Goal: Register for event/course

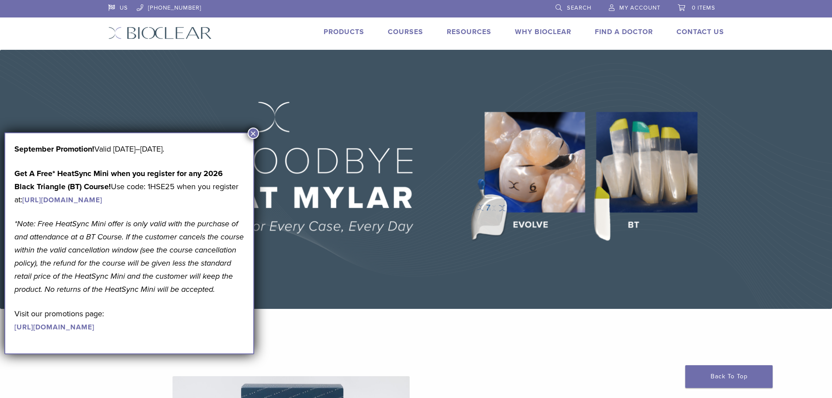
click at [252, 135] on button "×" at bounding box center [253, 132] width 11 height 11
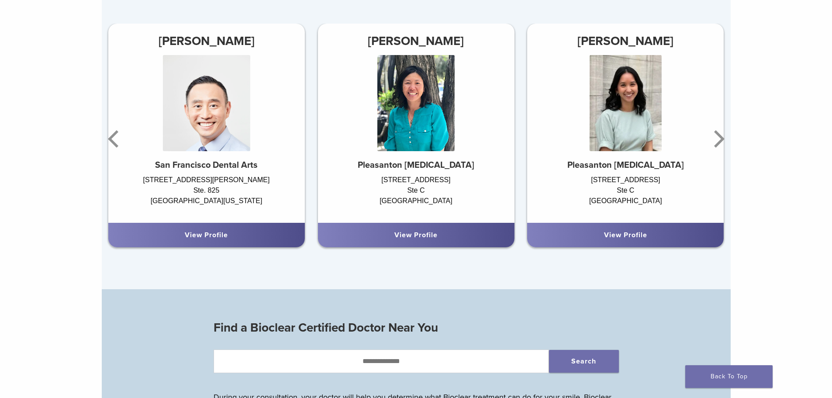
scroll to position [568, 0]
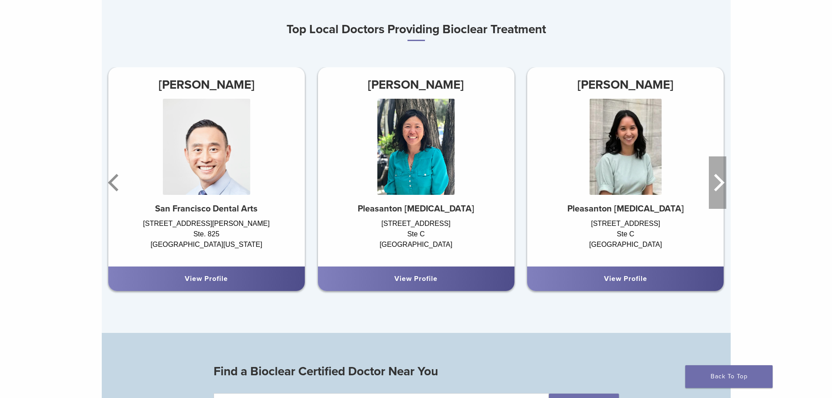
click at [719, 181] on icon "Next" at bounding box center [719, 182] width 10 height 17
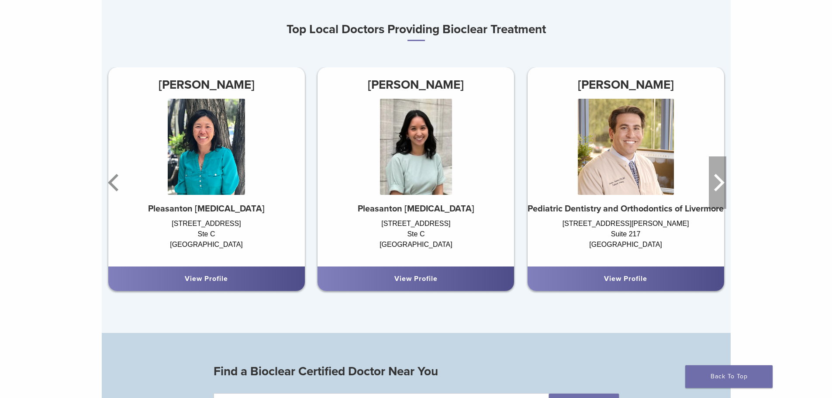
click at [719, 181] on icon "Next" at bounding box center [719, 182] width 10 height 17
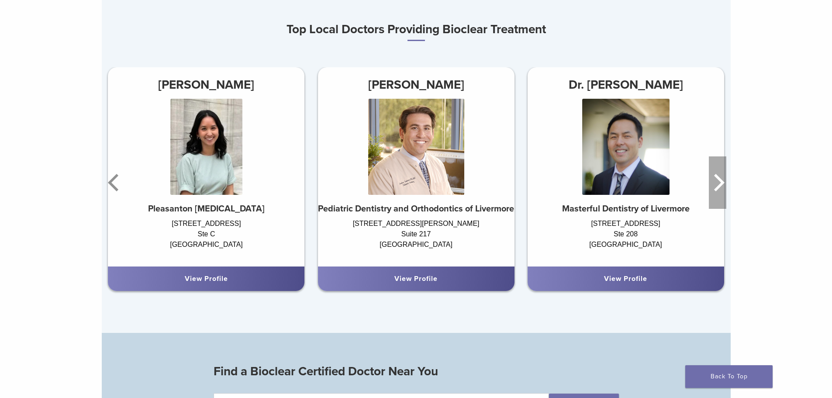
click at [719, 181] on icon "Next" at bounding box center [719, 182] width 10 height 17
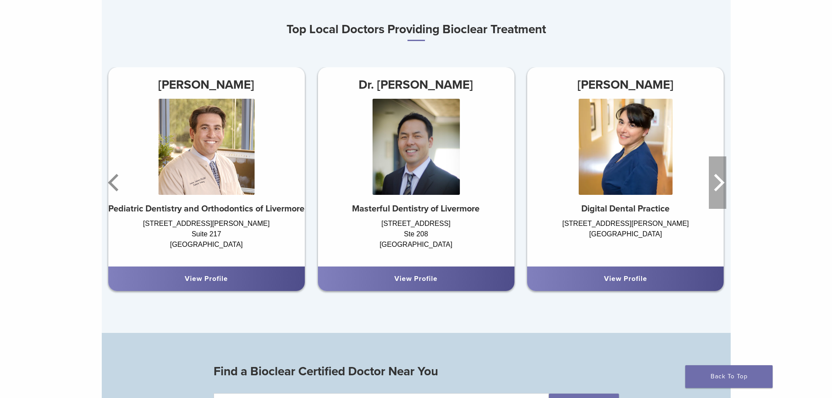
click at [719, 181] on icon "Next" at bounding box center [719, 182] width 10 height 17
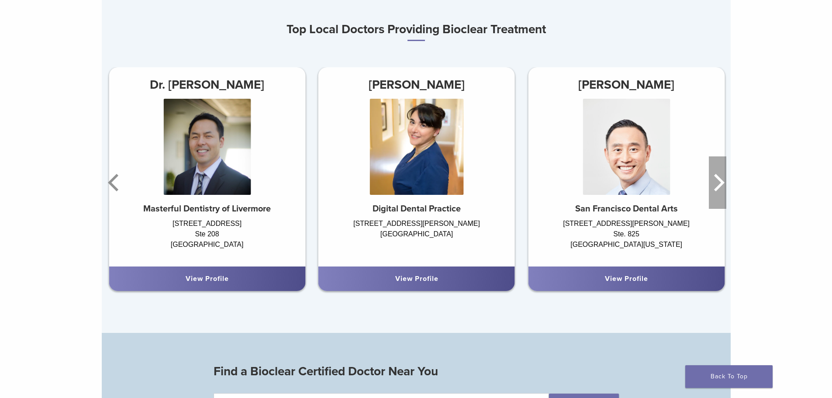
click at [719, 181] on icon "Next" at bounding box center [719, 182] width 10 height 17
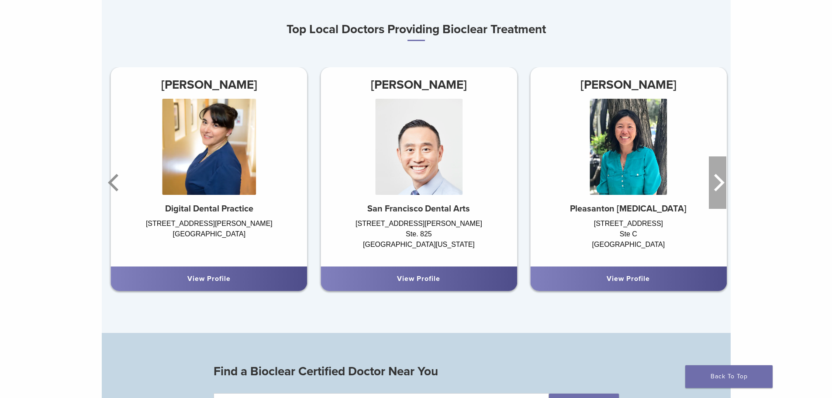
click at [719, 181] on icon "Next" at bounding box center [719, 182] width 10 height 17
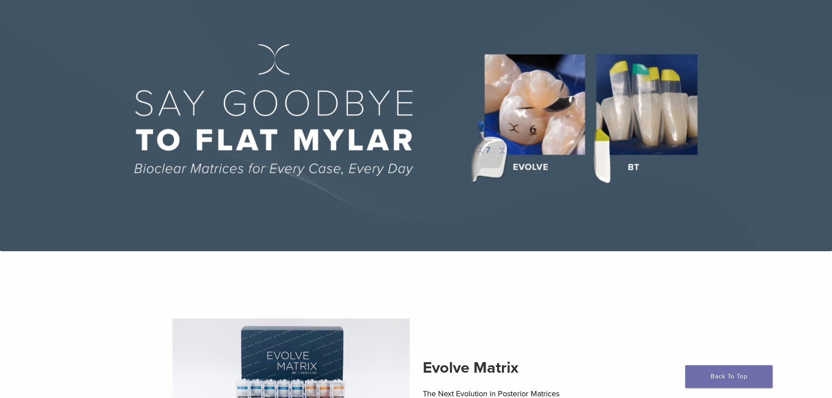
scroll to position [0, 0]
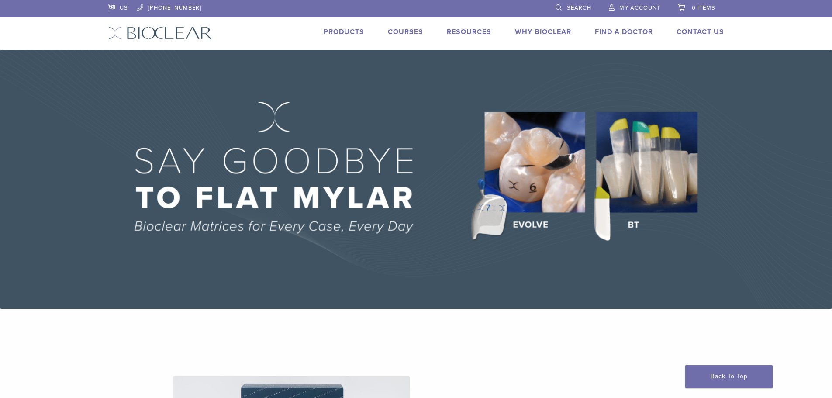
click at [404, 31] on link "Courses" at bounding box center [405, 32] width 35 height 9
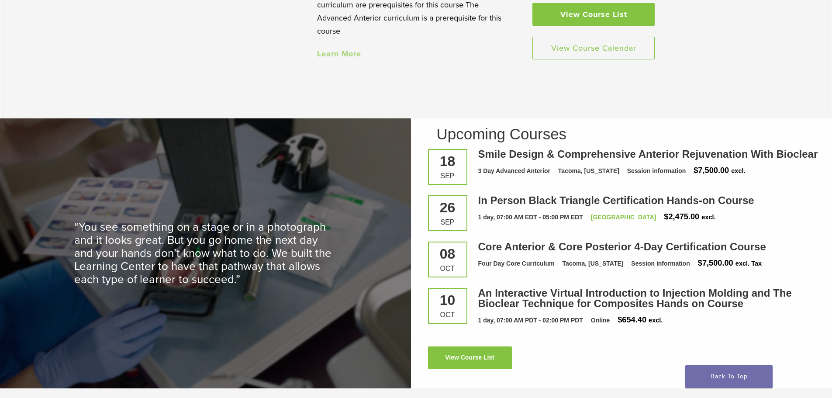
scroll to position [1179, 0]
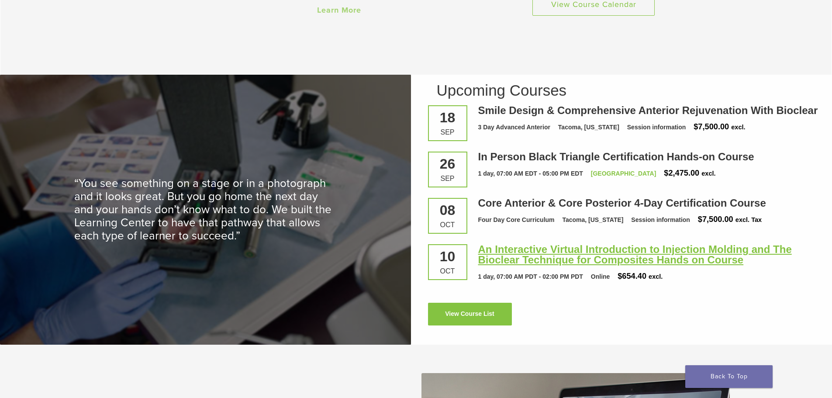
click at [534, 262] on link "An Interactive Virtual Introduction to Injection Molding and The Bioclear Techn…" at bounding box center [634, 254] width 313 height 22
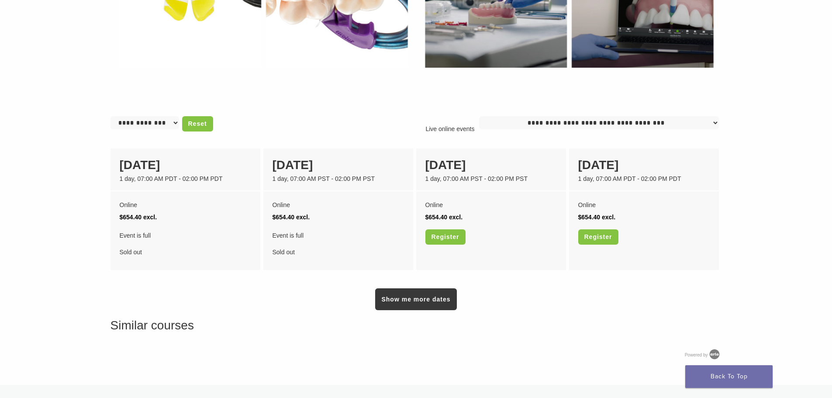
scroll to position [611, 0]
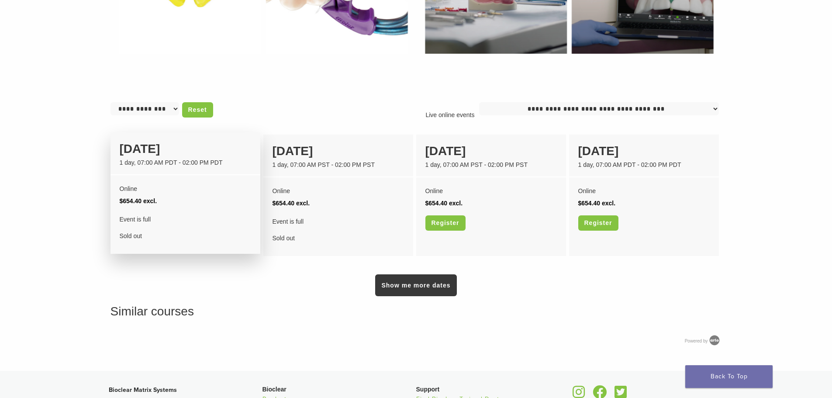
click at [177, 146] on div "10 October" at bounding box center [185, 149] width 131 height 18
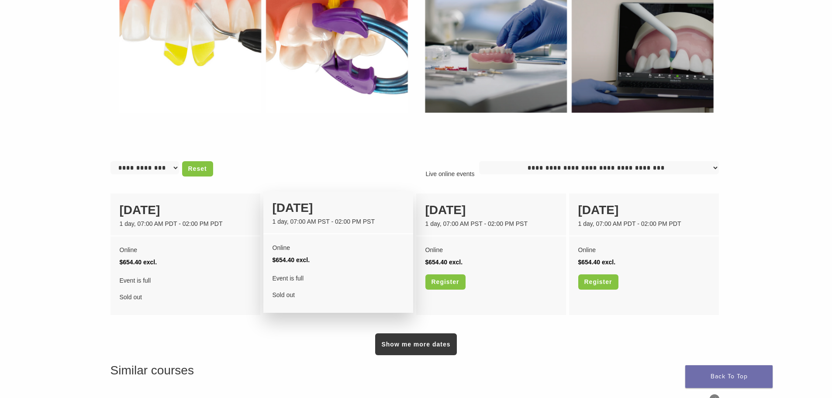
scroll to position [568, 0]
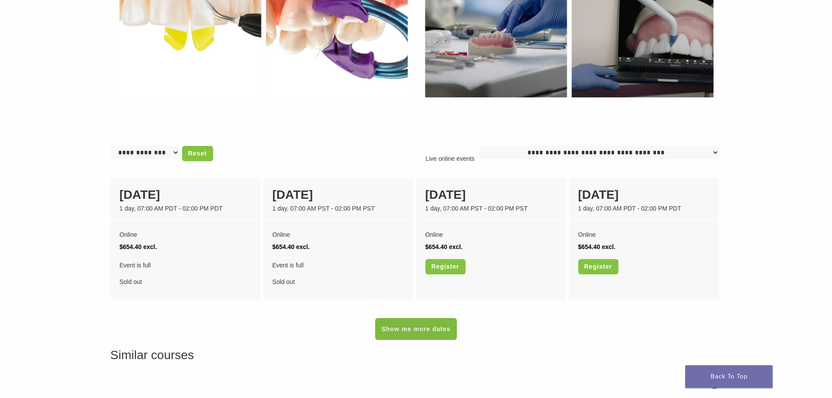
click at [419, 326] on link "Show me more dates" at bounding box center [415, 329] width 81 height 22
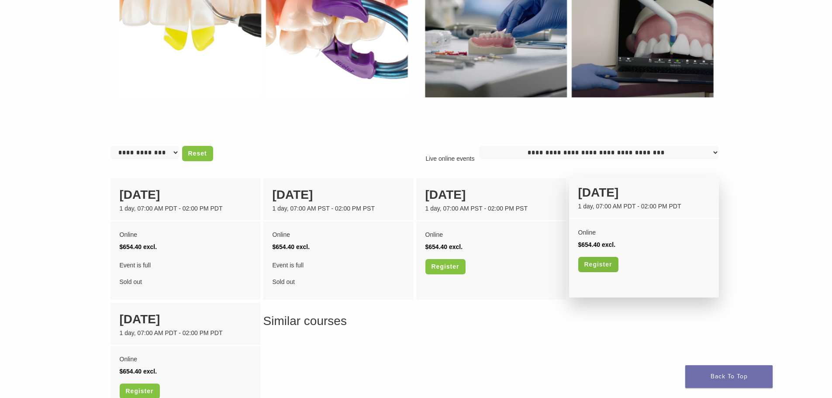
click at [602, 266] on link "Register" at bounding box center [598, 264] width 40 height 15
